Goal: Information Seeking & Learning: Find specific fact

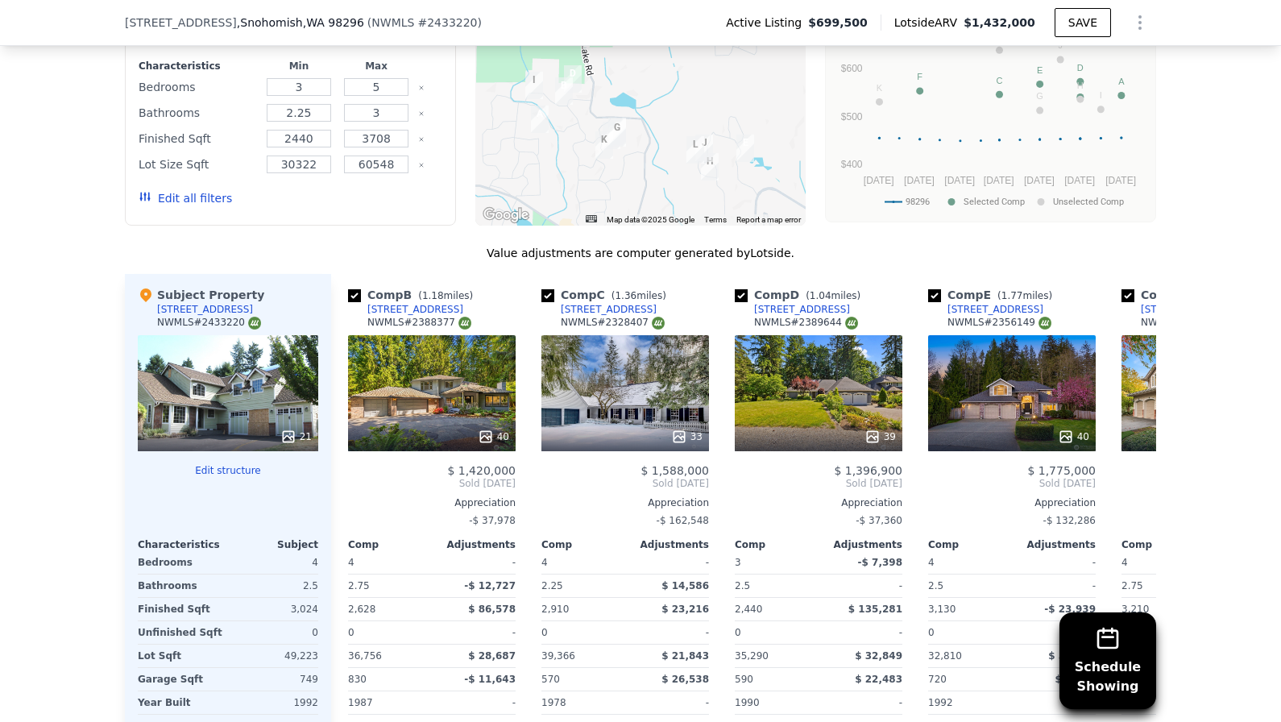
scroll to position [0, 198]
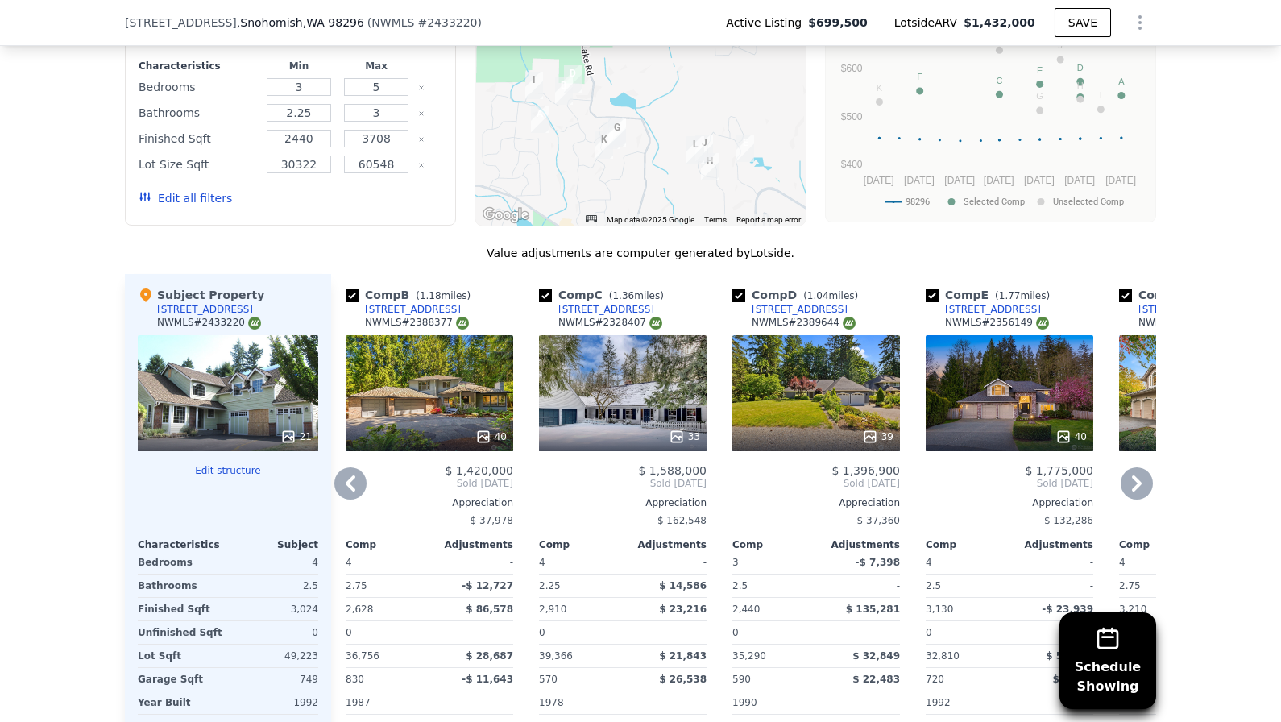
click at [744, 293] on input "checkbox" at bounding box center [738, 295] width 13 height 13
checkbox input "false"
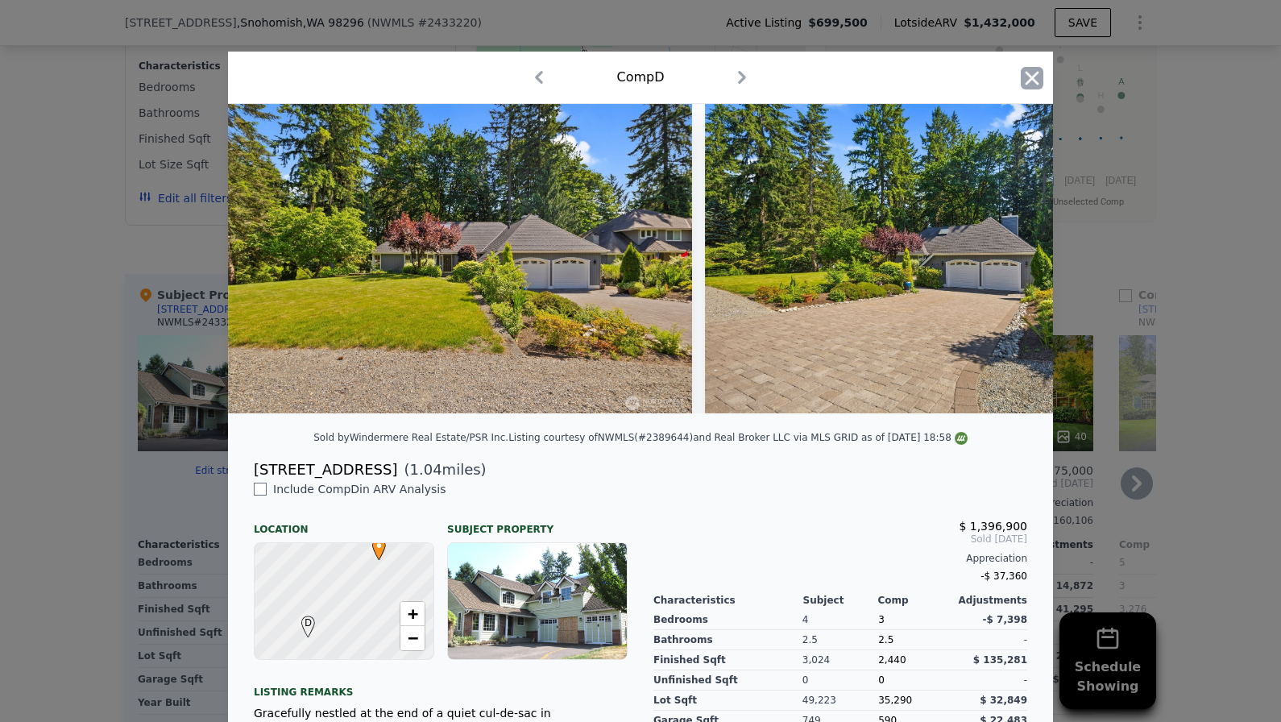
click at [1038, 77] on icon "button" at bounding box center [1032, 78] width 23 height 23
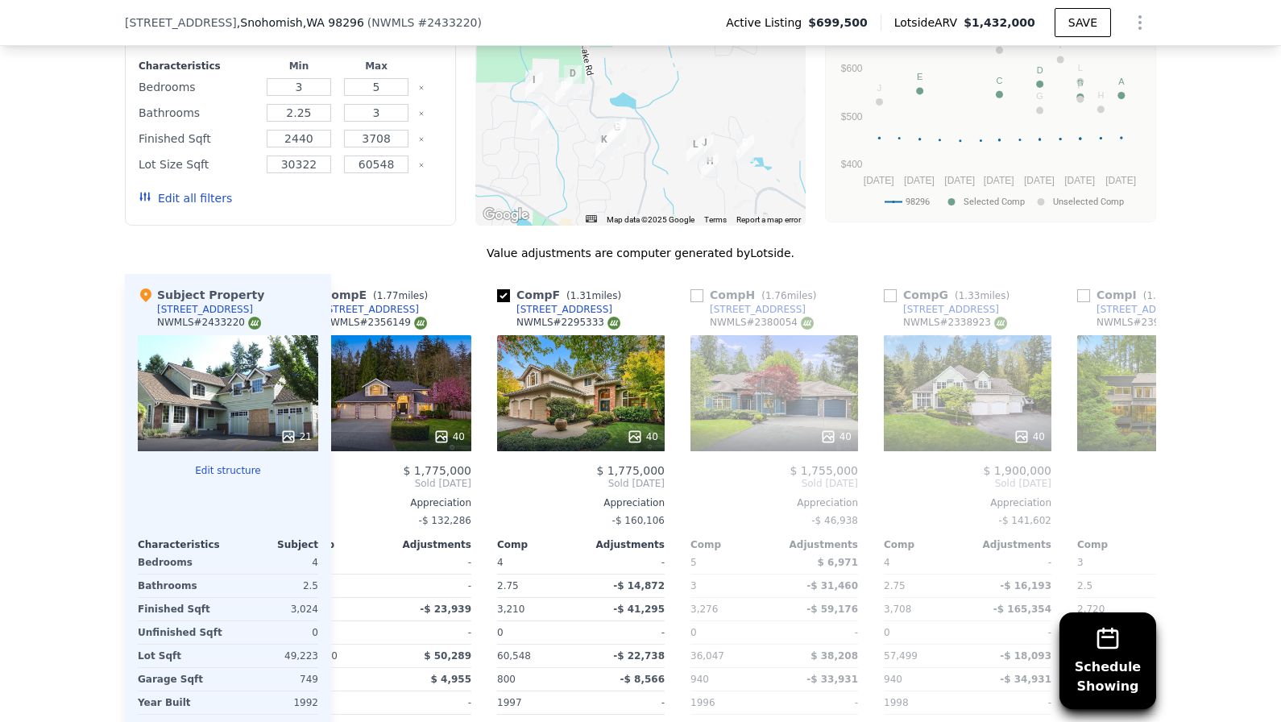
scroll to position [0, 628]
click at [699, 297] on input "checkbox" at bounding box center [695, 295] width 13 height 13
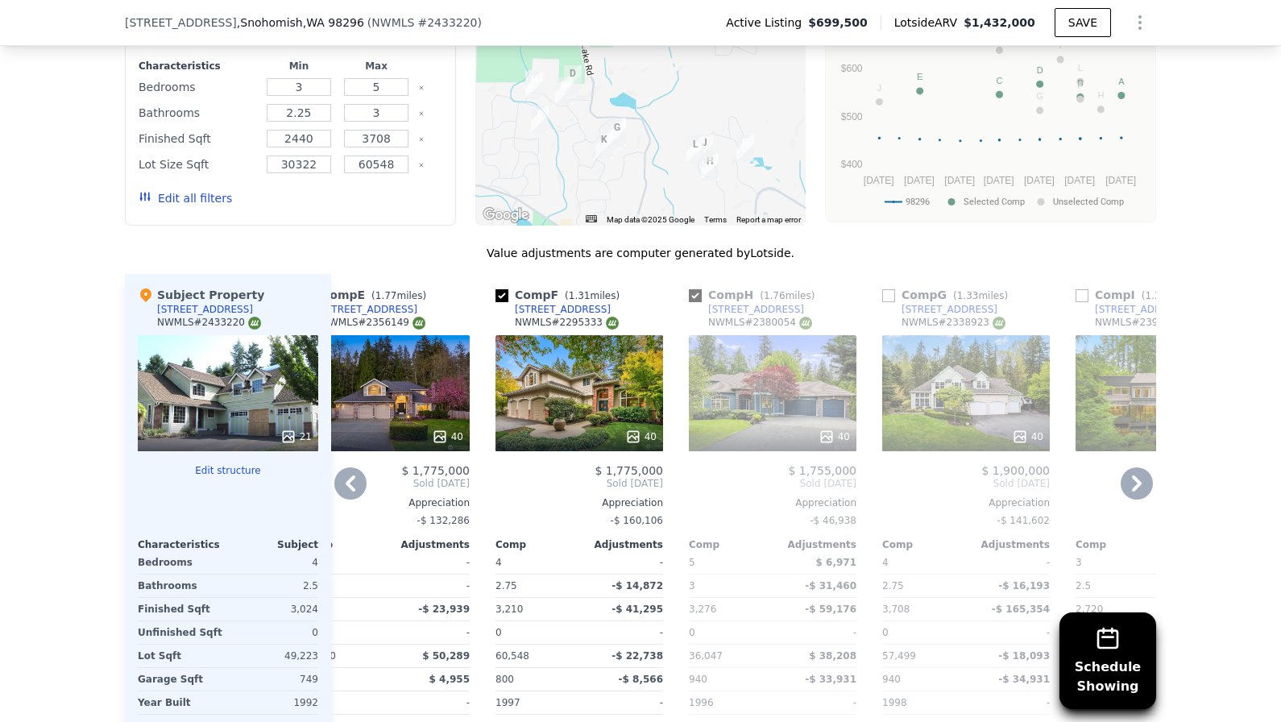
checkbox input "true"
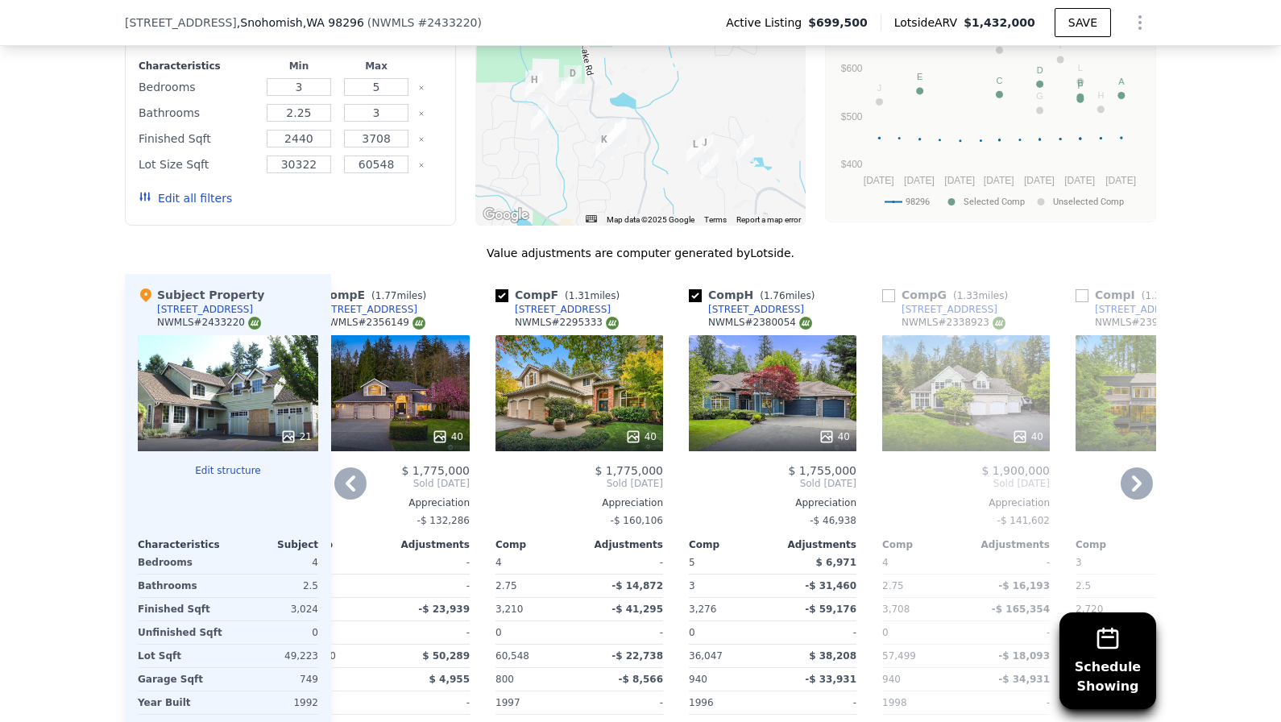
click at [889, 296] on input "checkbox" at bounding box center [888, 295] width 13 height 13
checkbox input "true"
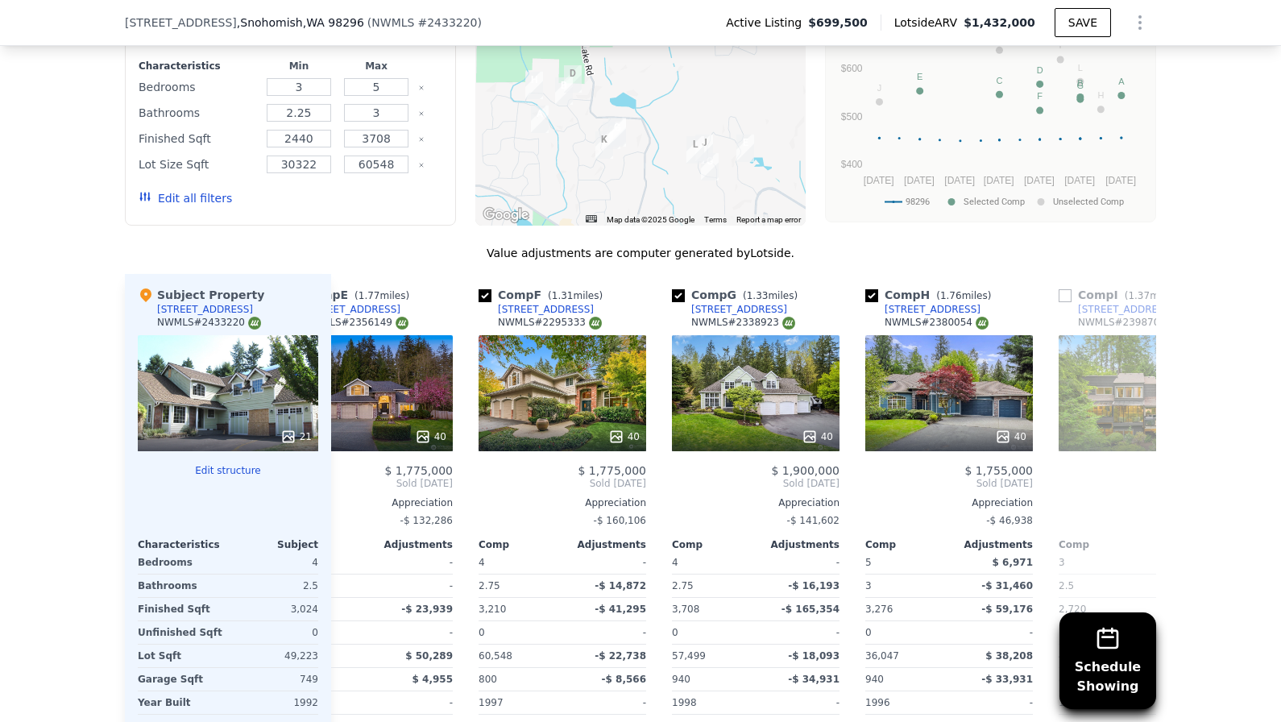
scroll to position [0, 653]
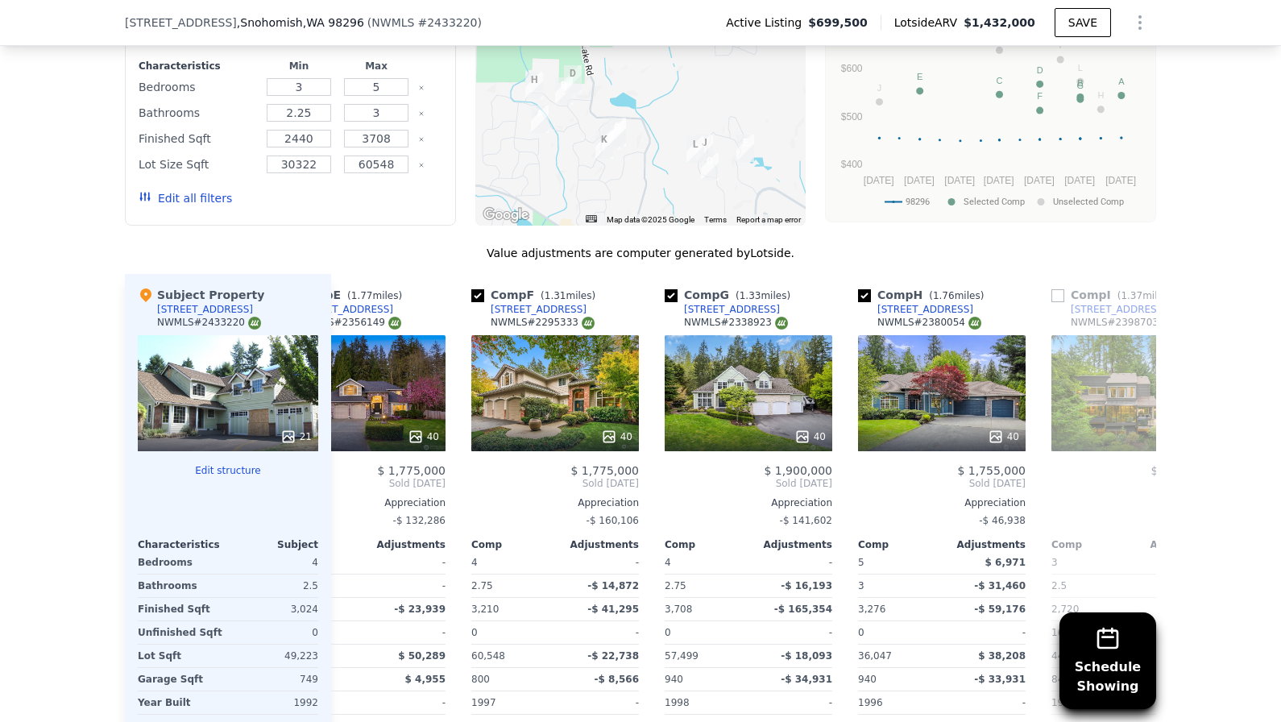
click at [813, 384] on div "40" at bounding box center [749, 393] width 168 height 116
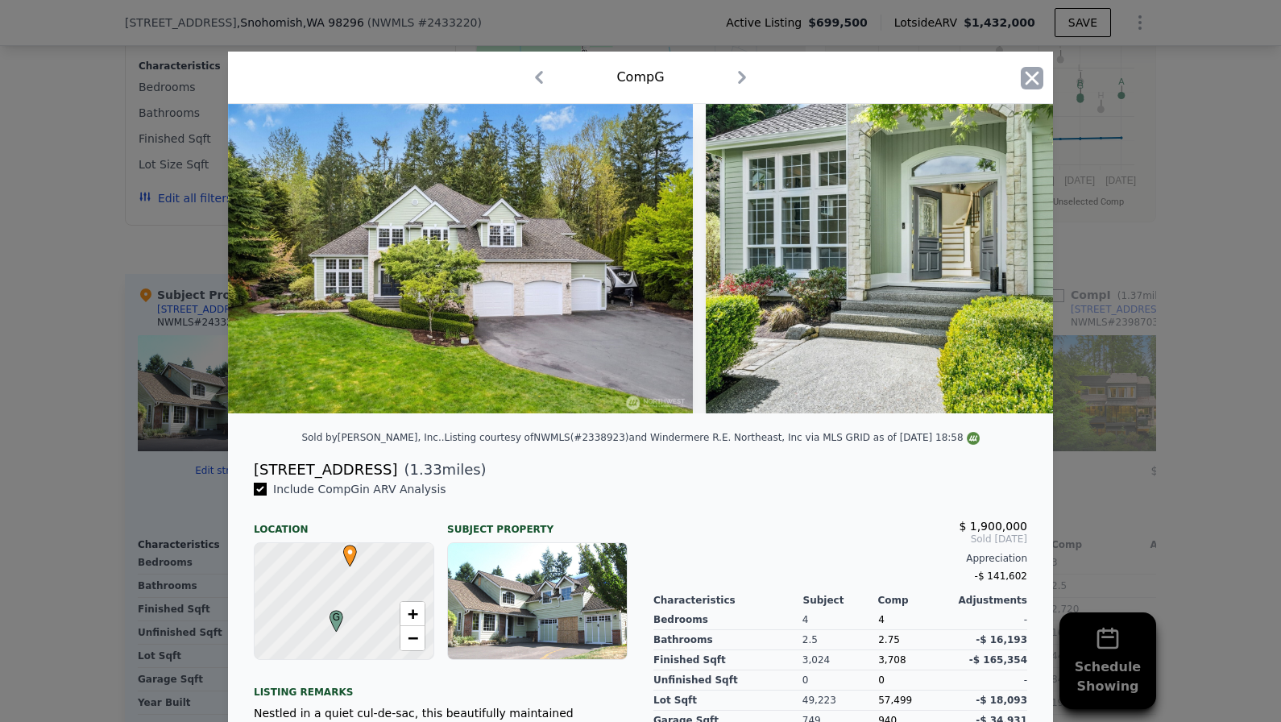
click at [1030, 83] on icon "button" at bounding box center [1032, 78] width 23 height 23
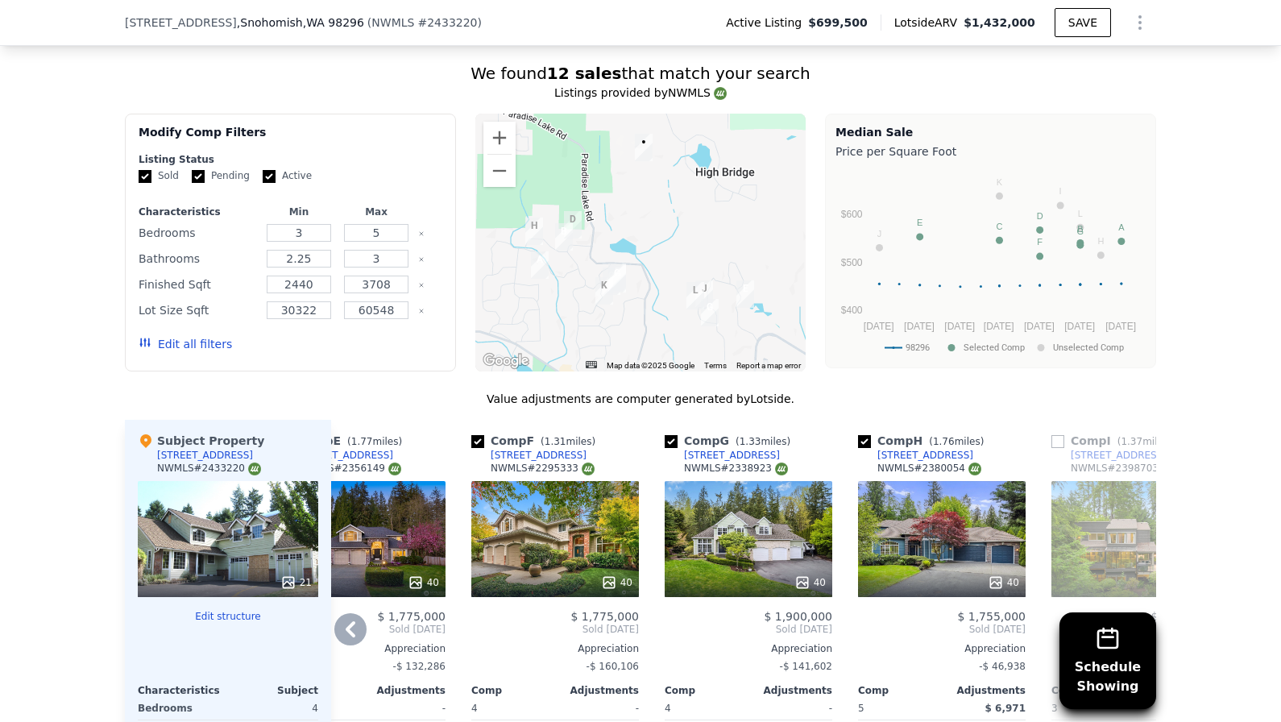
scroll to position [1549, 0]
click at [496, 135] on button "Zoom in" at bounding box center [499, 138] width 32 height 32
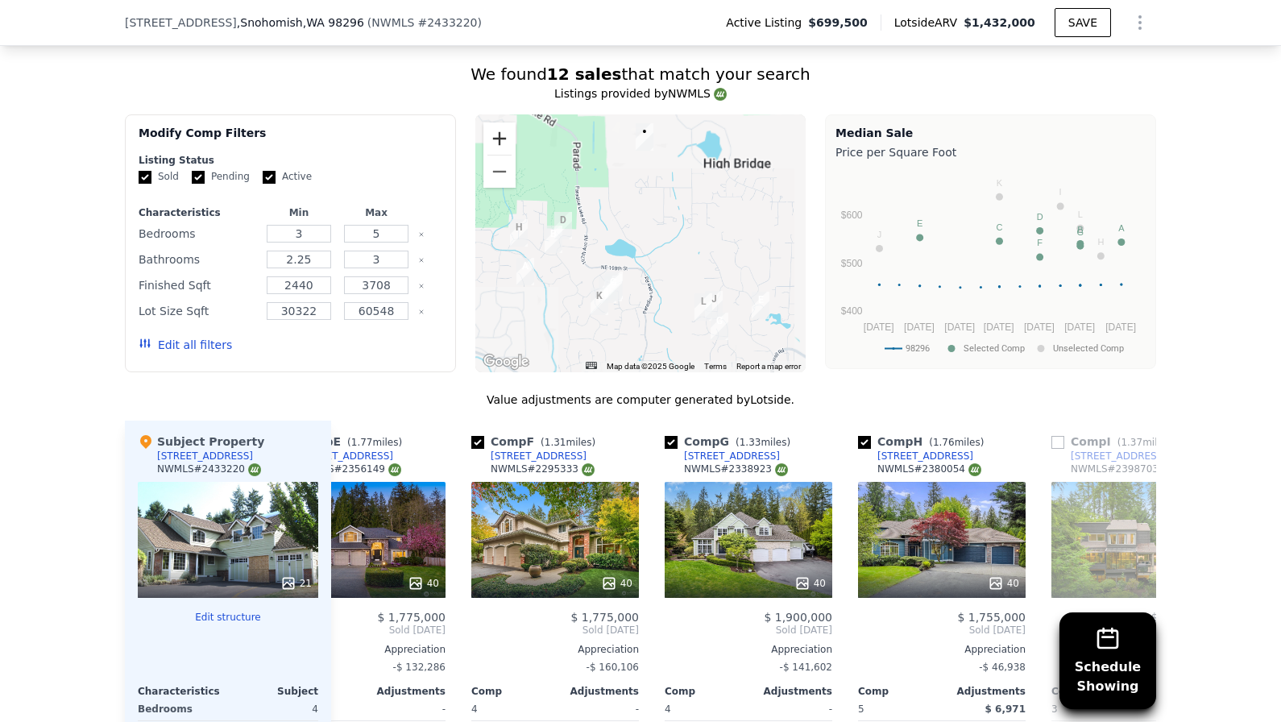
click at [496, 135] on button "Zoom in" at bounding box center [499, 138] width 32 height 32
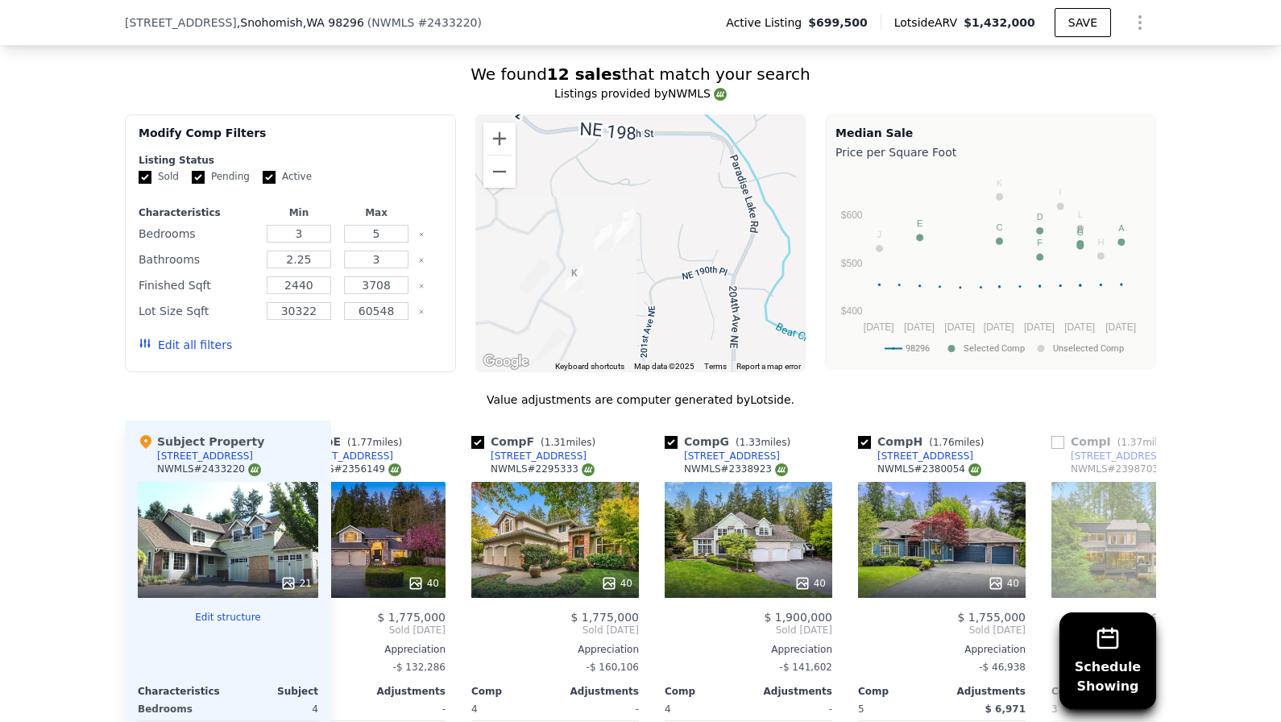
drag, startPoint x: 566, startPoint y: 238, endPoint x: 645, endPoint y: 39, distance: 214.1
click at [645, 39] on div "Search an address or region Solutions Company Open main menu Log In Free Accoun…" at bounding box center [640, 573] width 1281 height 4244
click at [504, 180] on button "Zoom out" at bounding box center [499, 172] width 32 height 32
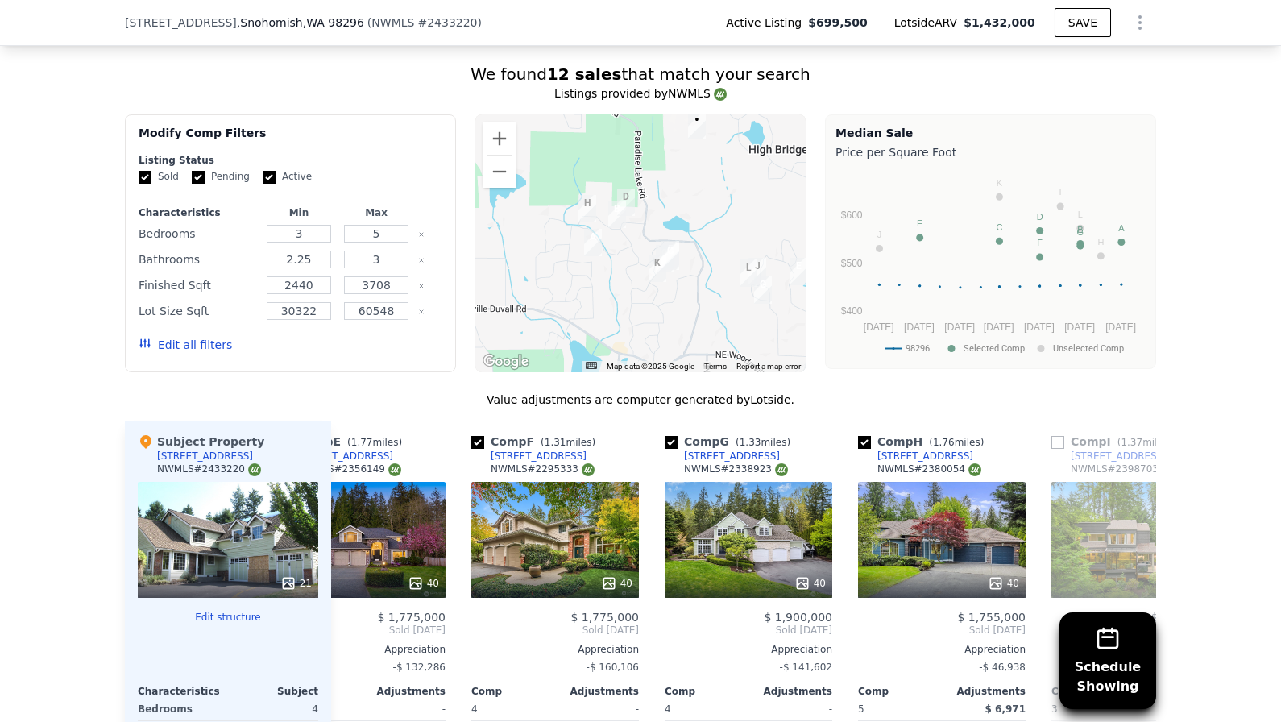
drag, startPoint x: 619, startPoint y: 174, endPoint x: 653, endPoint y: 201, distance: 43.7
click at [653, 201] on div at bounding box center [640, 243] width 331 height 258
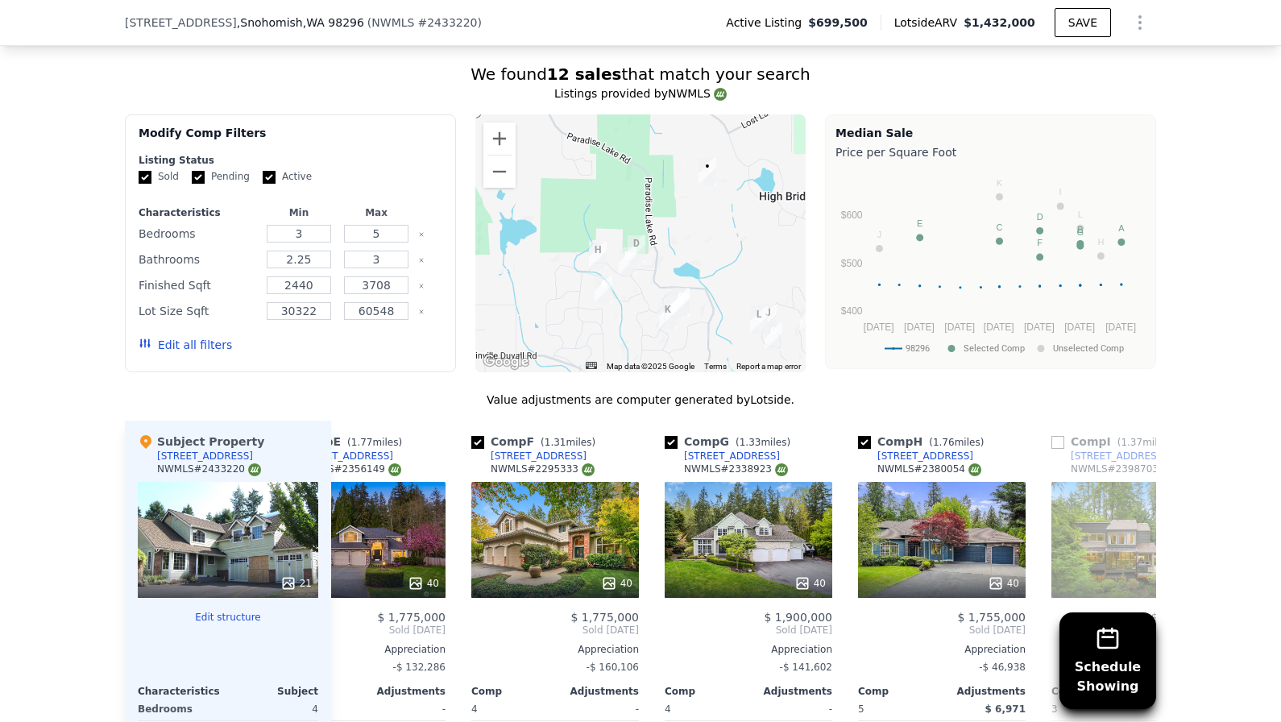
drag, startPoint x: 655, startPoint y: 197, endPoint x: 665, endPoint y: 248, distance: 51.7
click at [665, 248] on div at bounding box center [640, 243] width 331 height 258
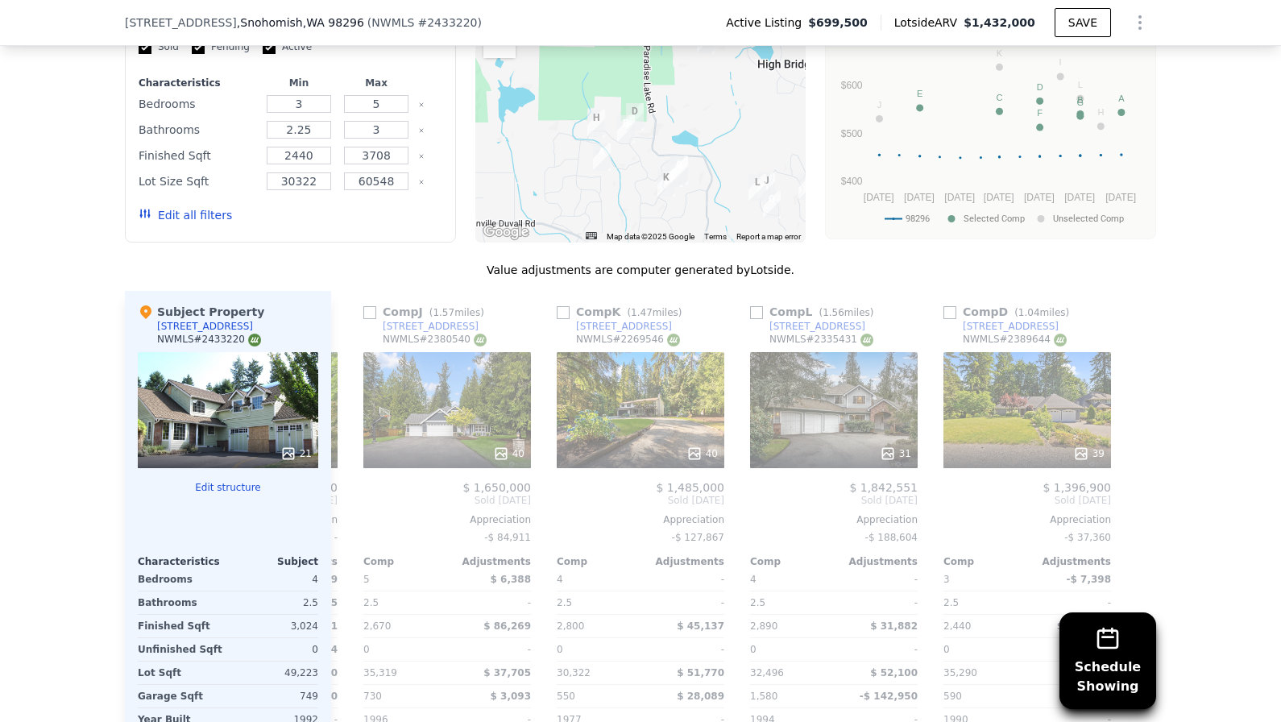
scroll to position [0, 1534]
click at [757, 311] on input "checkbox" at bounding box center [756, 312] width 13 height 13
checkbox input "true"
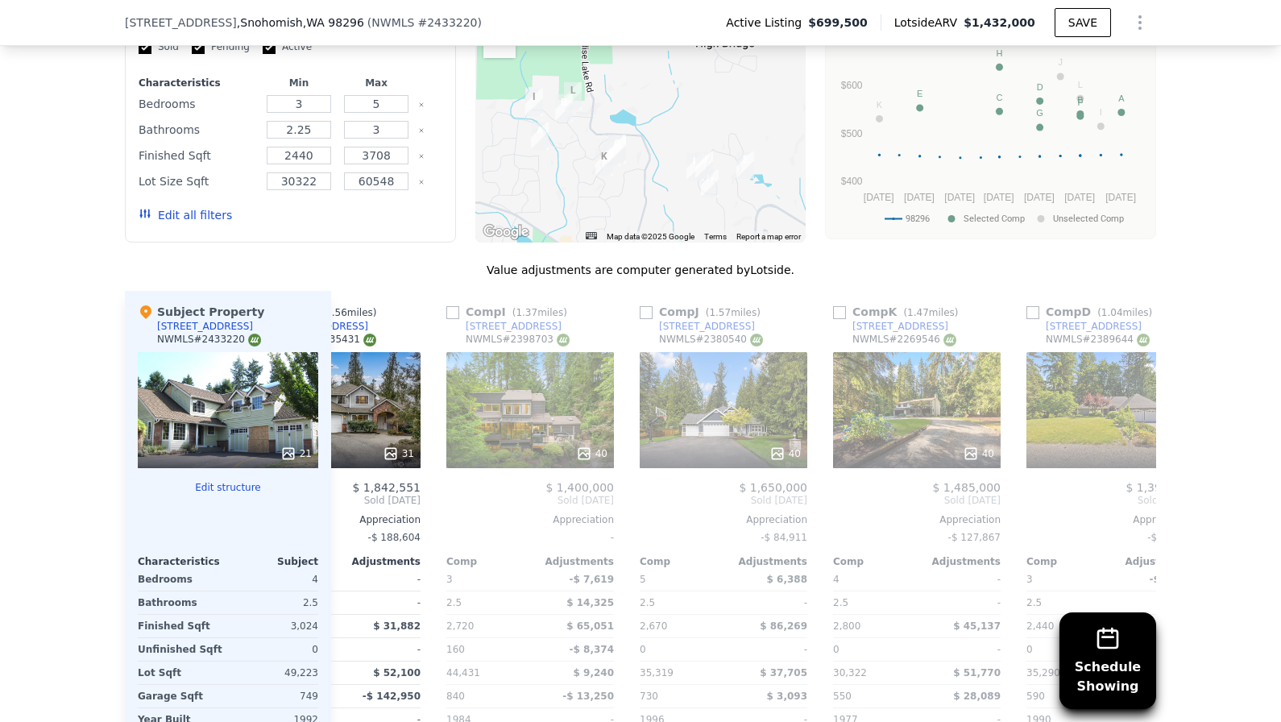
scroll to position [0, 1440]
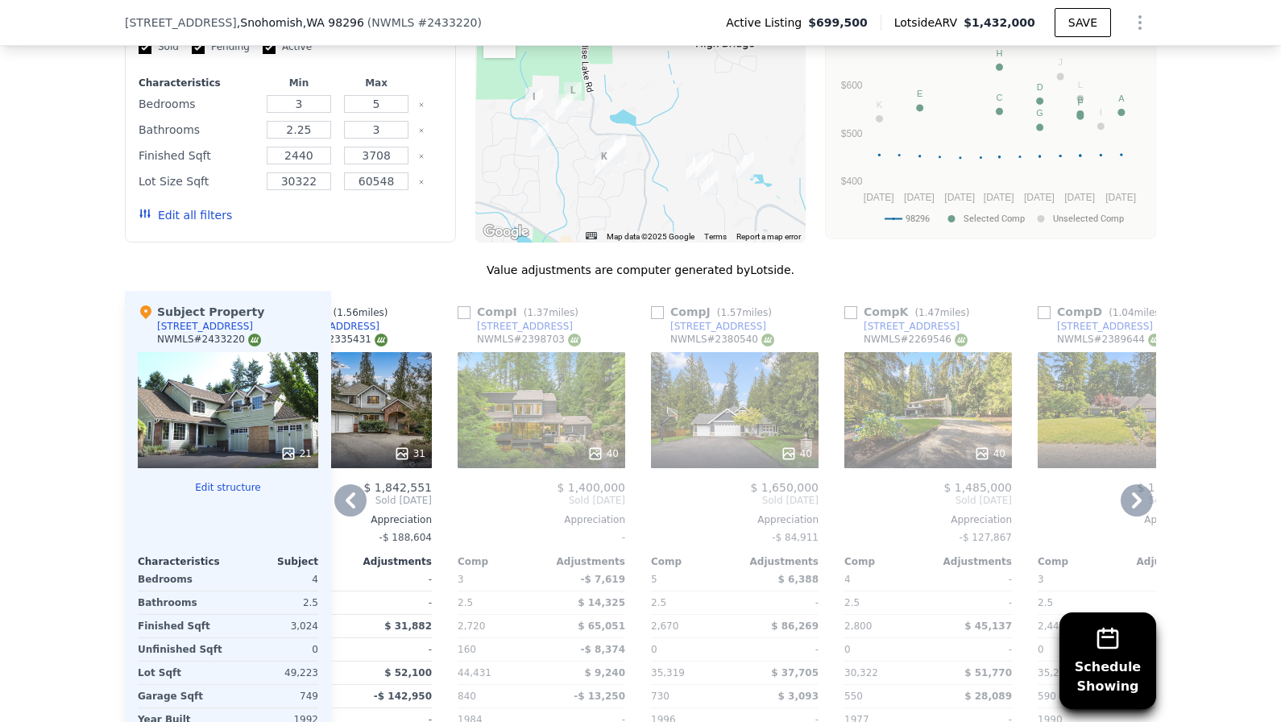
click at [657, 311] on input "checkbox" at bounding box center [657, 312] width 13 height 13
checkbox input "true"
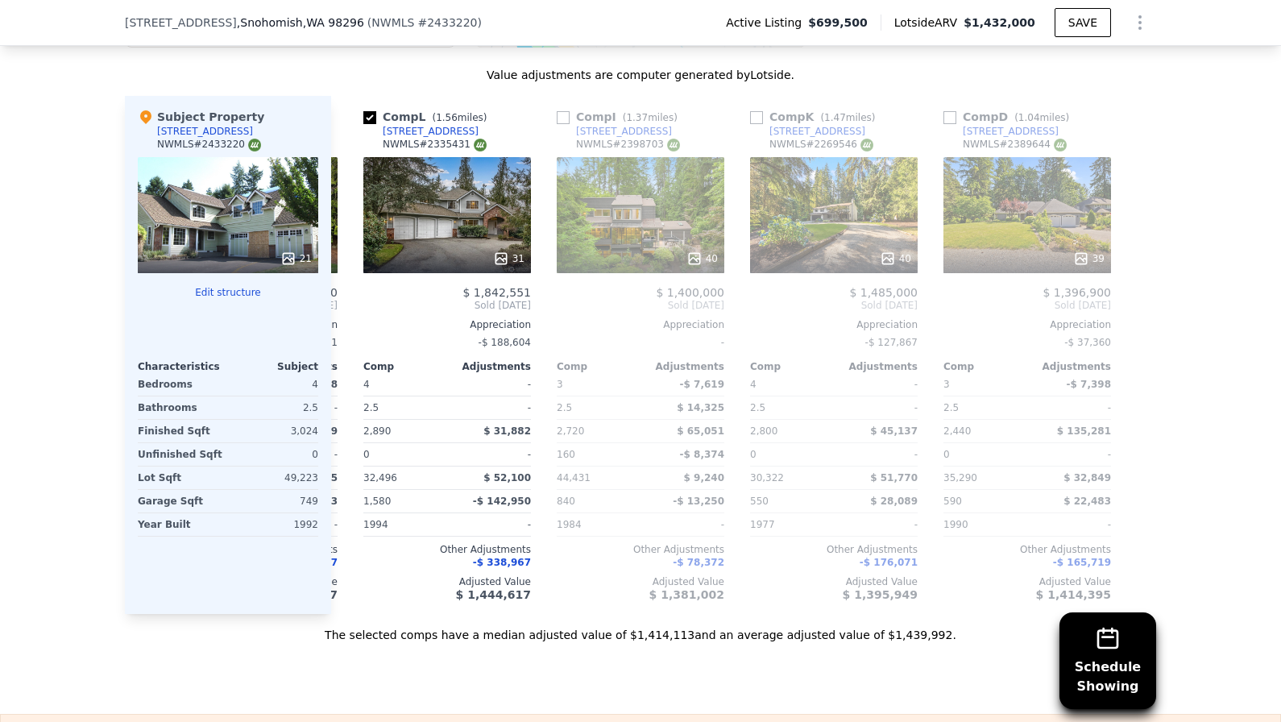
scroll to position [0, 1534]
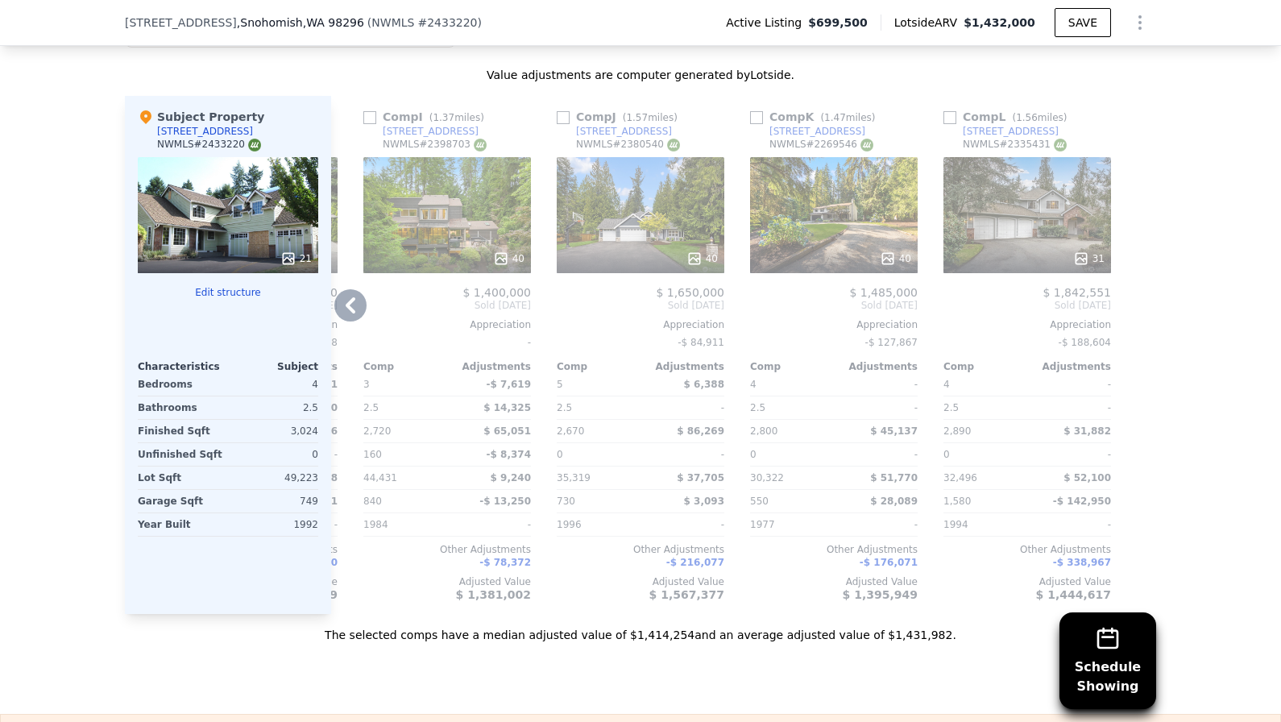
checkbox input "true"
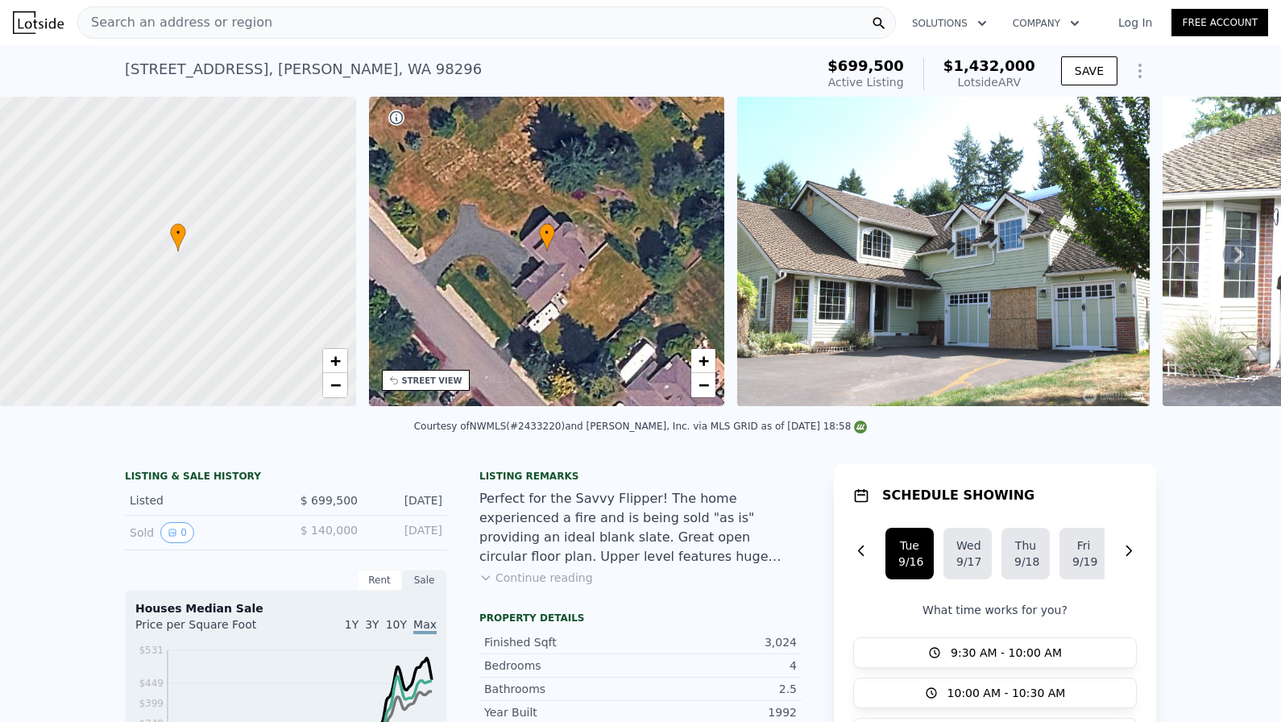
scroll to position [0, 0]
click at [550, 426] on div "Courtesy of NWMLS (#2433220) and [PERSON_NAME], Inc. via MLS GRID as of [DATE] …" at bounding box center [641, 426] width 454 height 11
copy div "2433220"
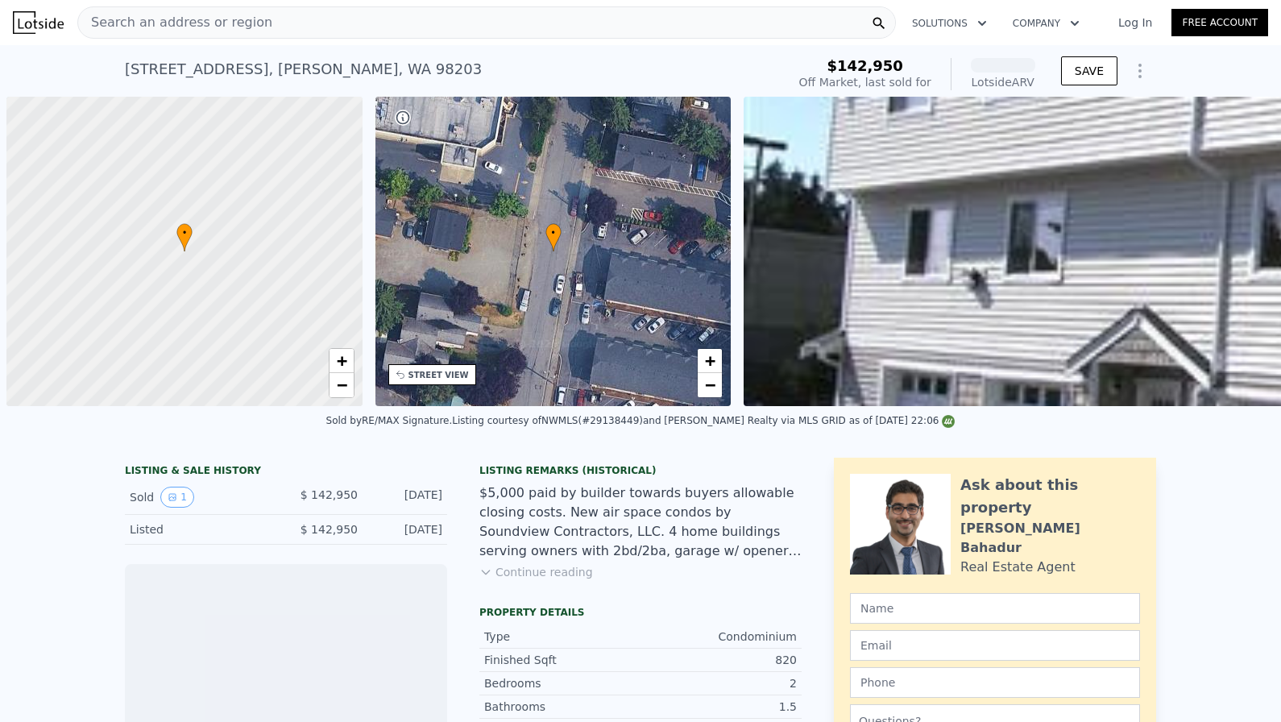
scroll to position [0, 6]
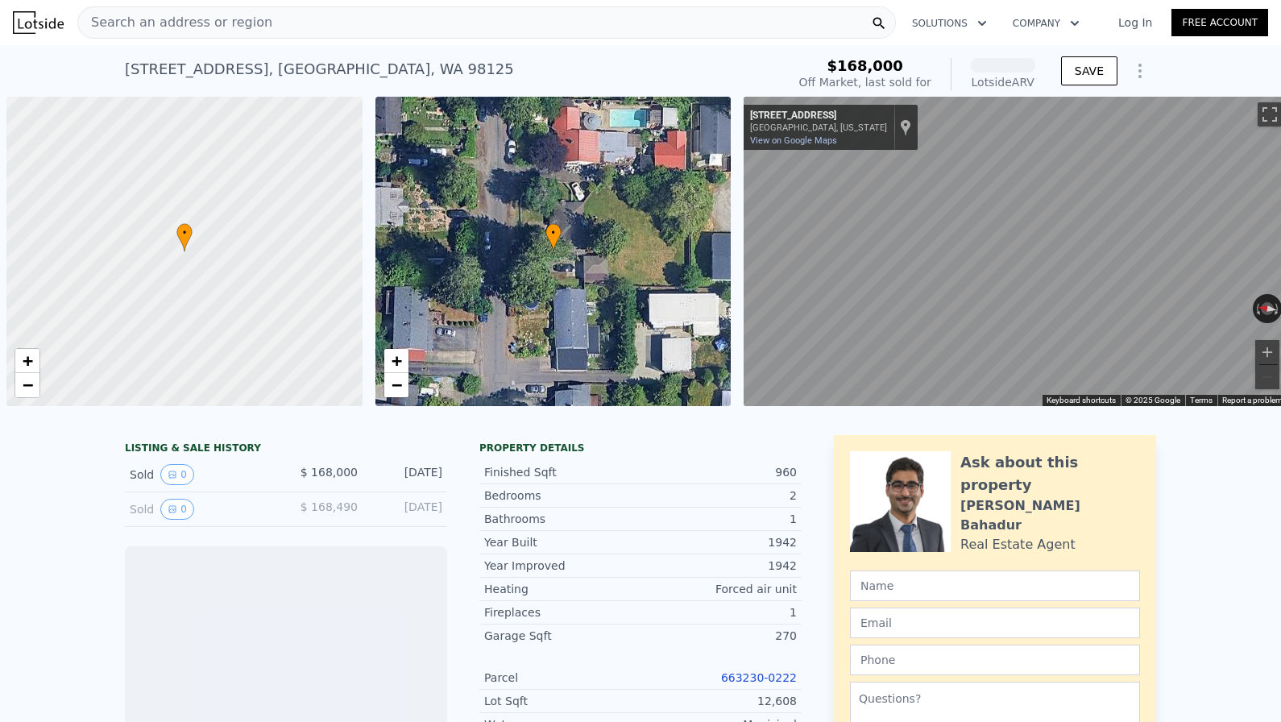
scroll to position [0, 6]
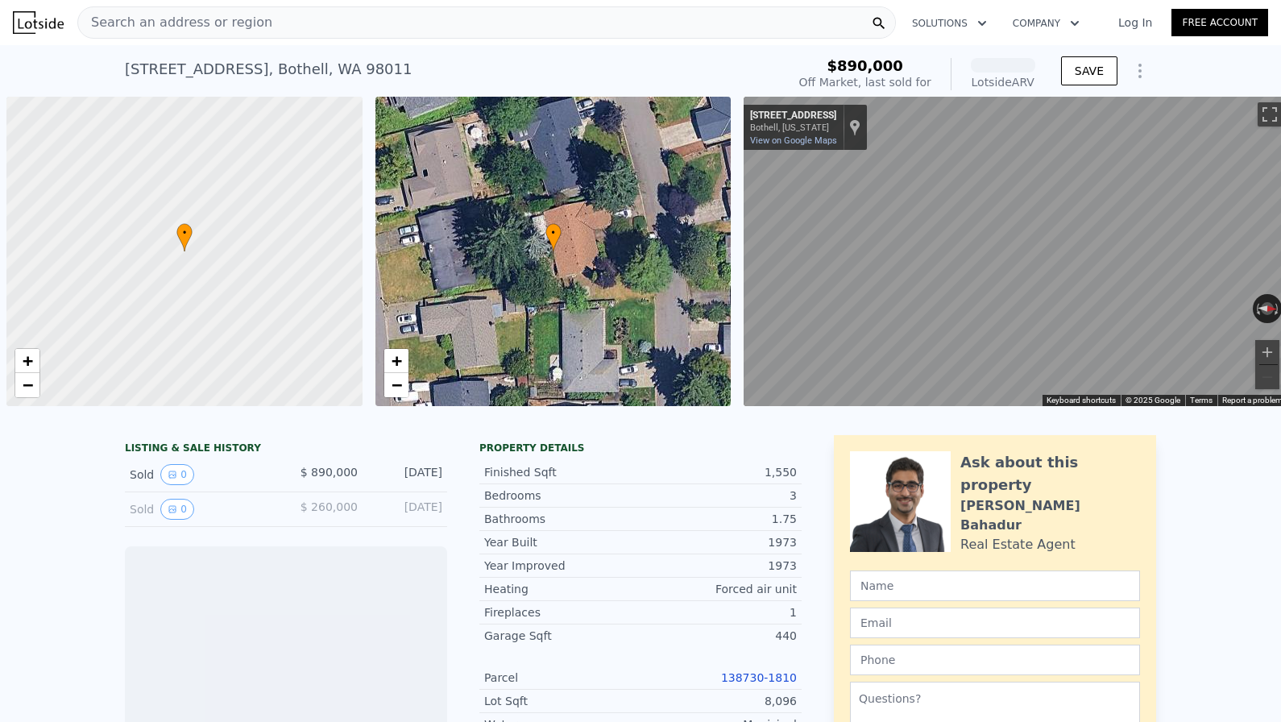
scroll to position [0, 6]
